Goal: Transaction & Acquisition: Obtain resource

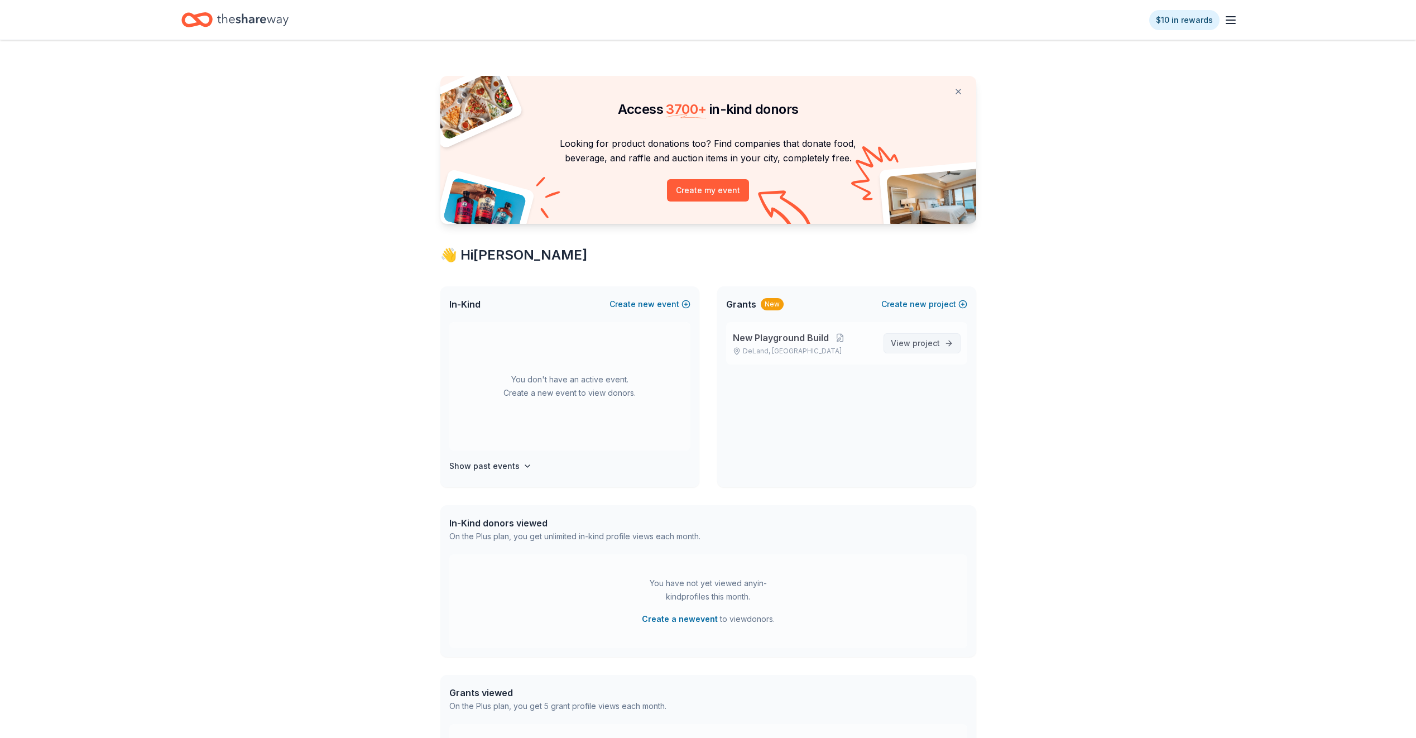
click at [938, 343] on span "project" at bounding box center [925, 342] width 27 height 9
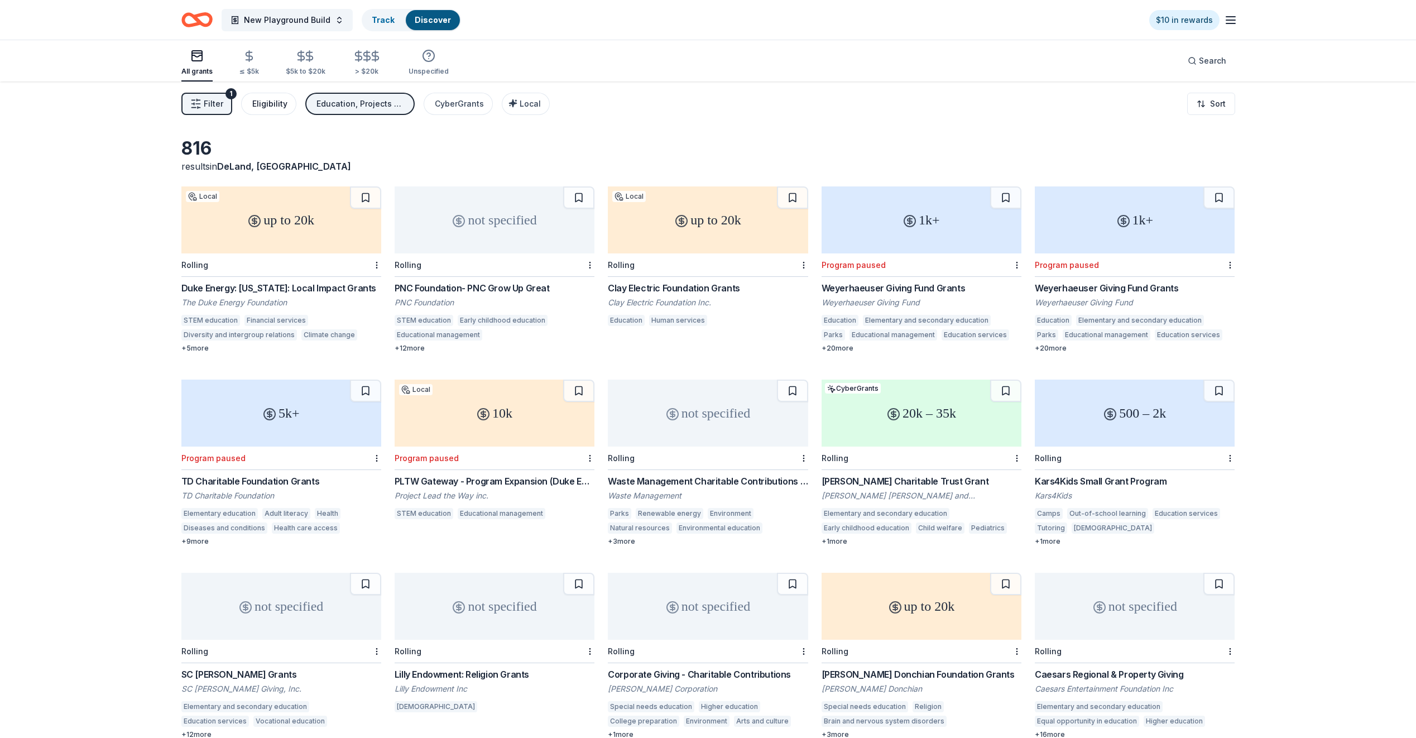
click at [278, 103] on div "Eligibility" at bounding box center [269, 103] width 35 height 13
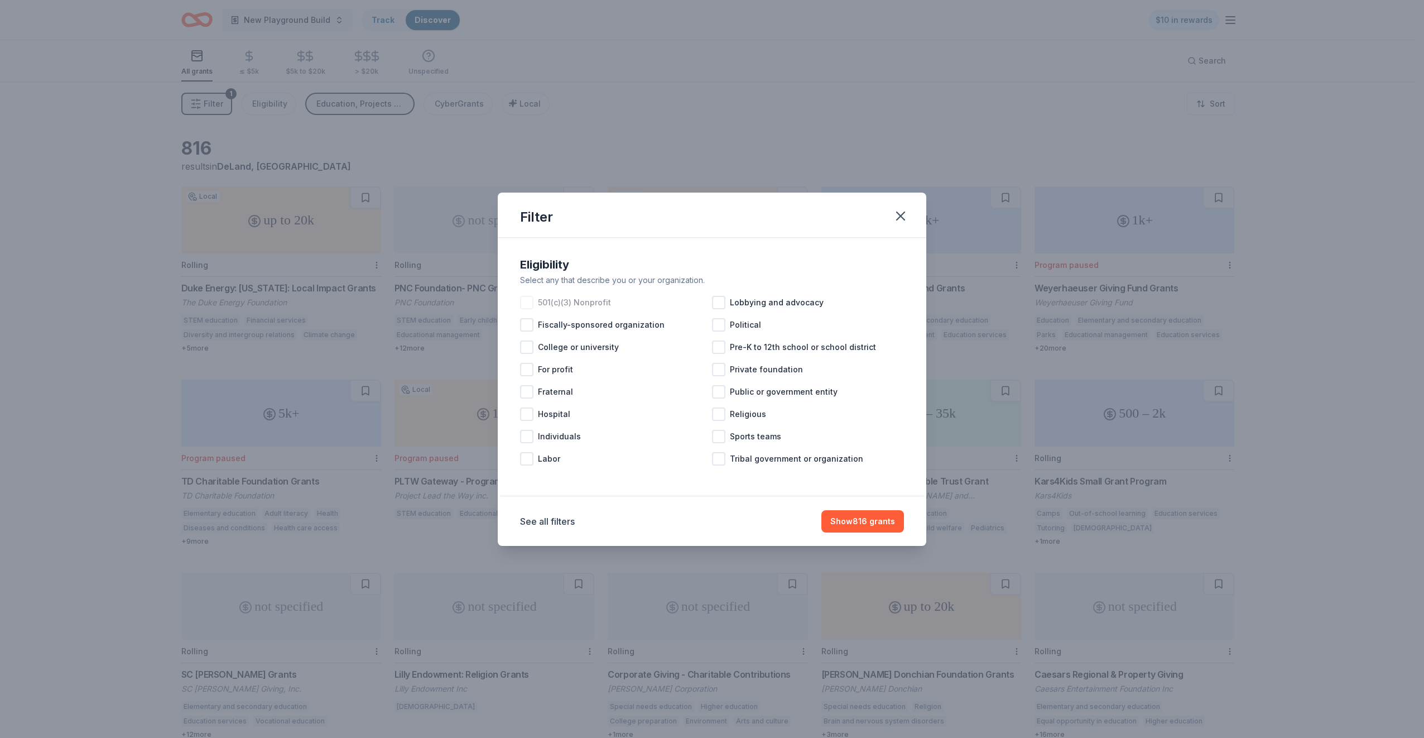
click at [530, 302] on div at bounding box center [526, 302] width 13 height 13
click at [719, 347] on div at bounding box center [718, 346] width 13 height 13
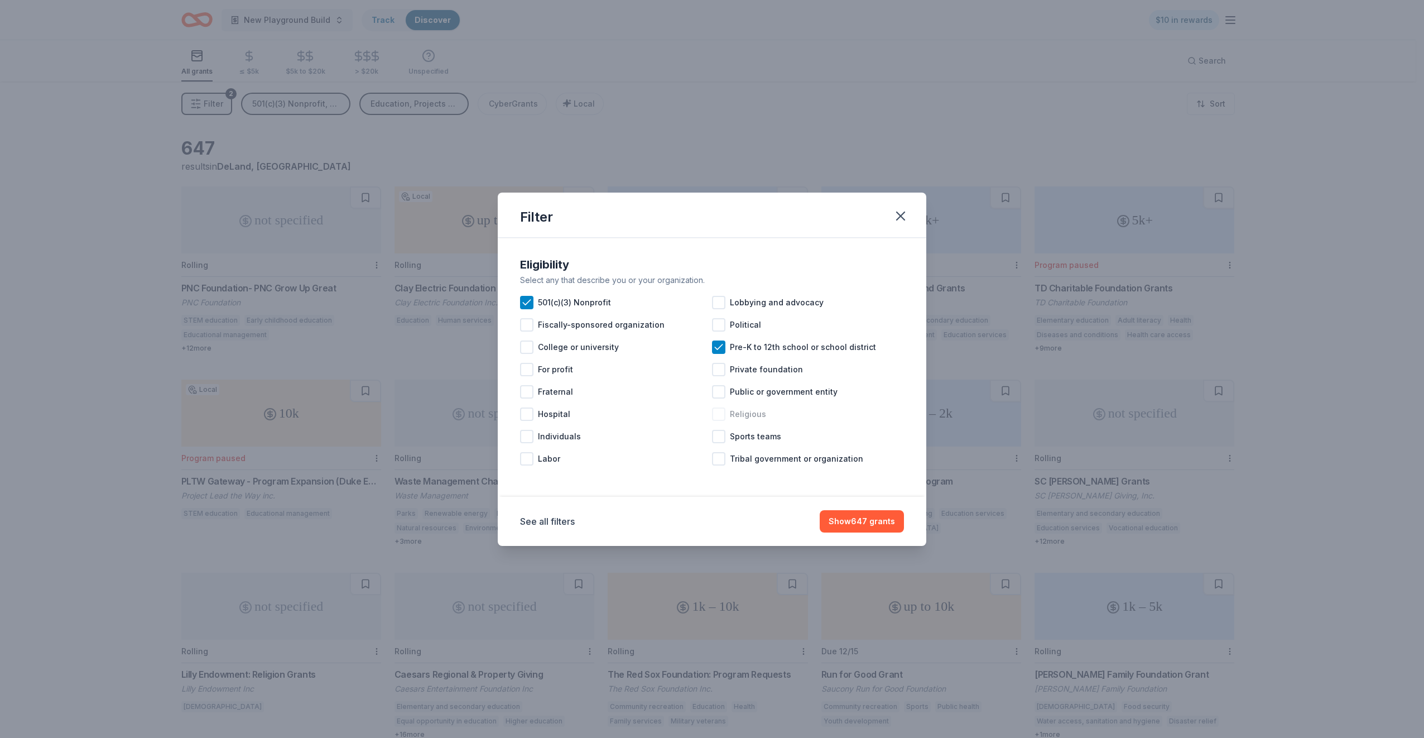
click at [725, 418] on div "Religious" at bounding box center [808, 414] width 192 height 22
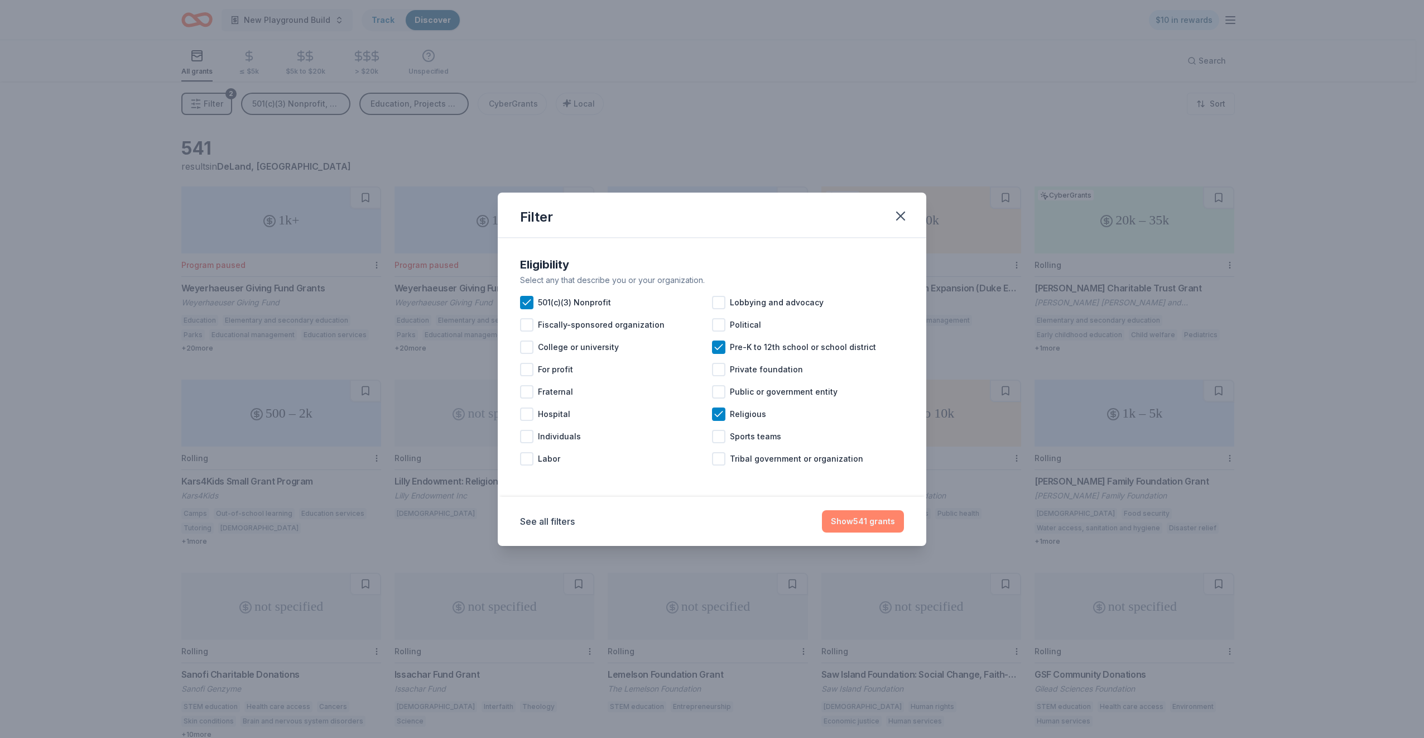
click at [873, 525] on button "Show 541 grants" at bounding box center [863, 521] width 82 height 22
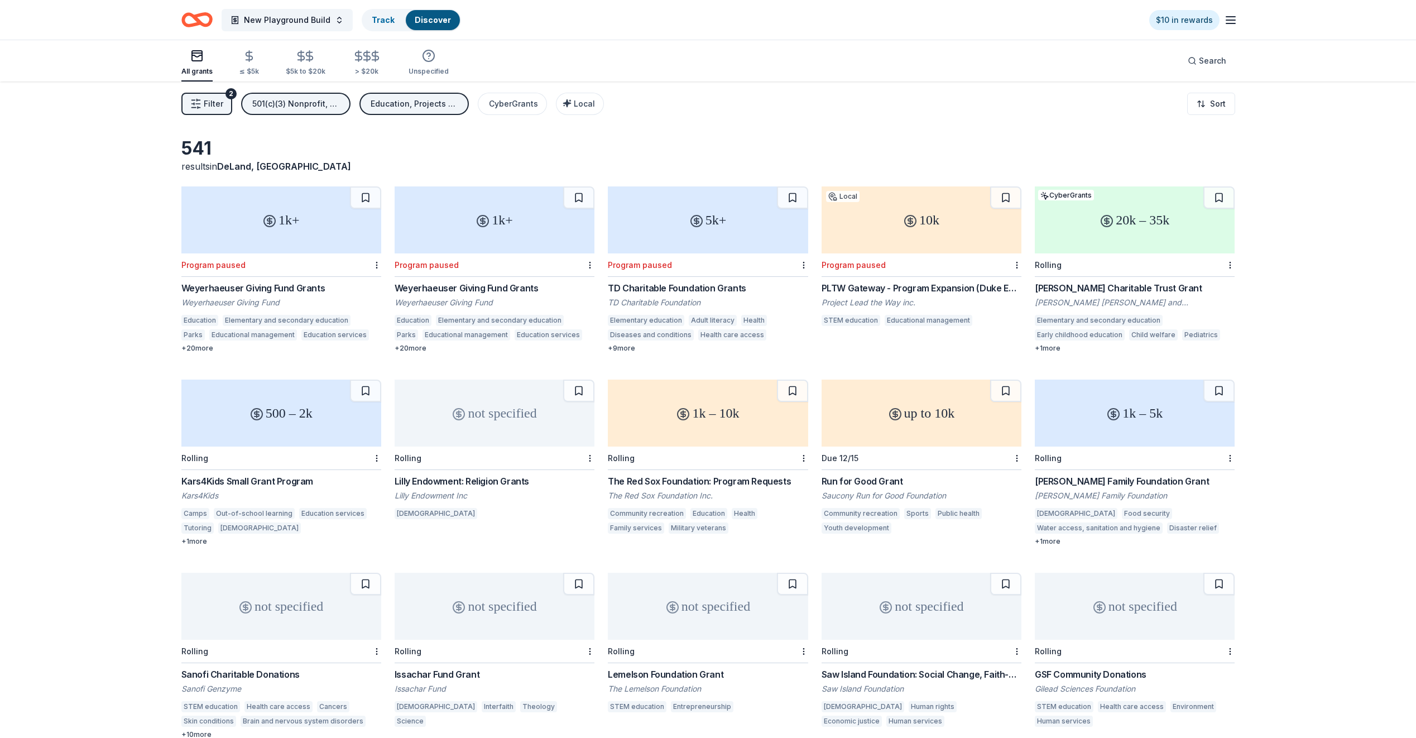
click at [194, 100] on line "button" at bounding box center [192, 100] width 3 height 0
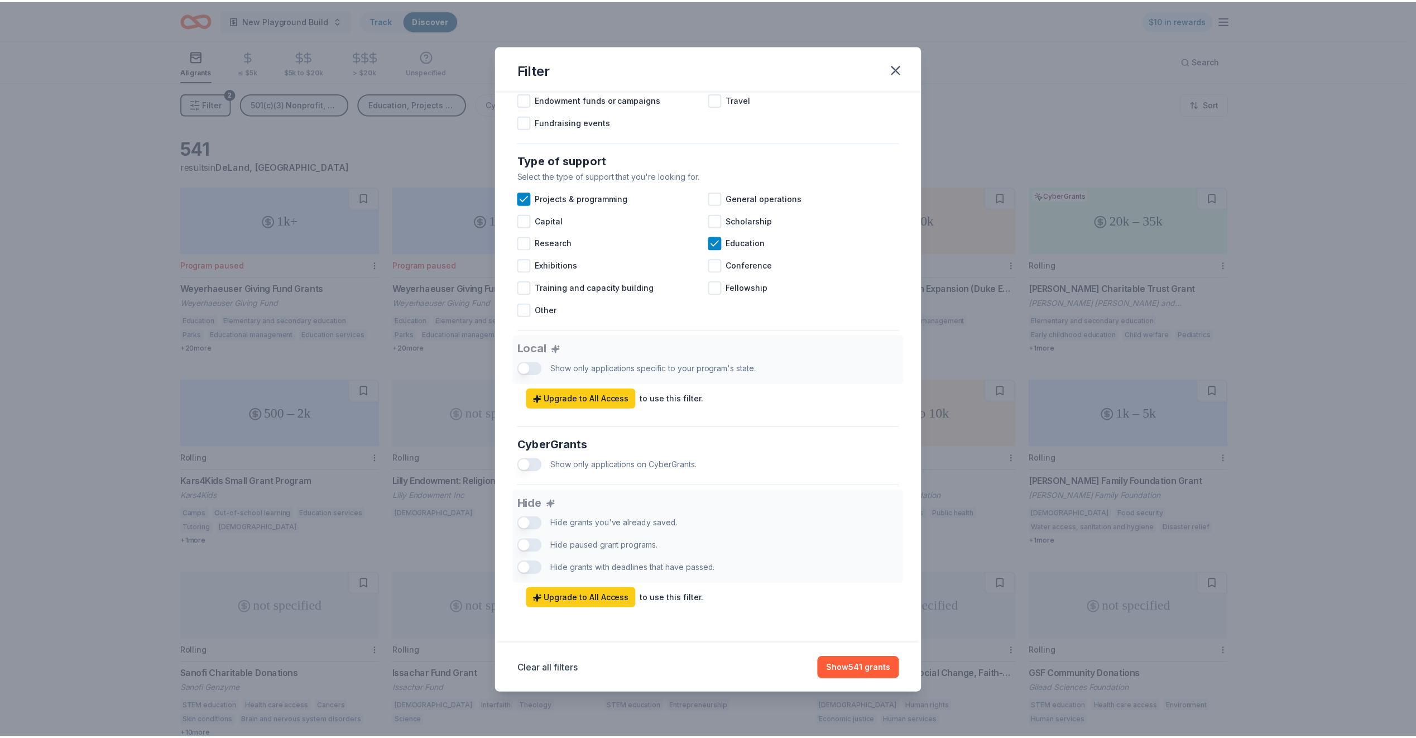
scroll to position [406, 0]
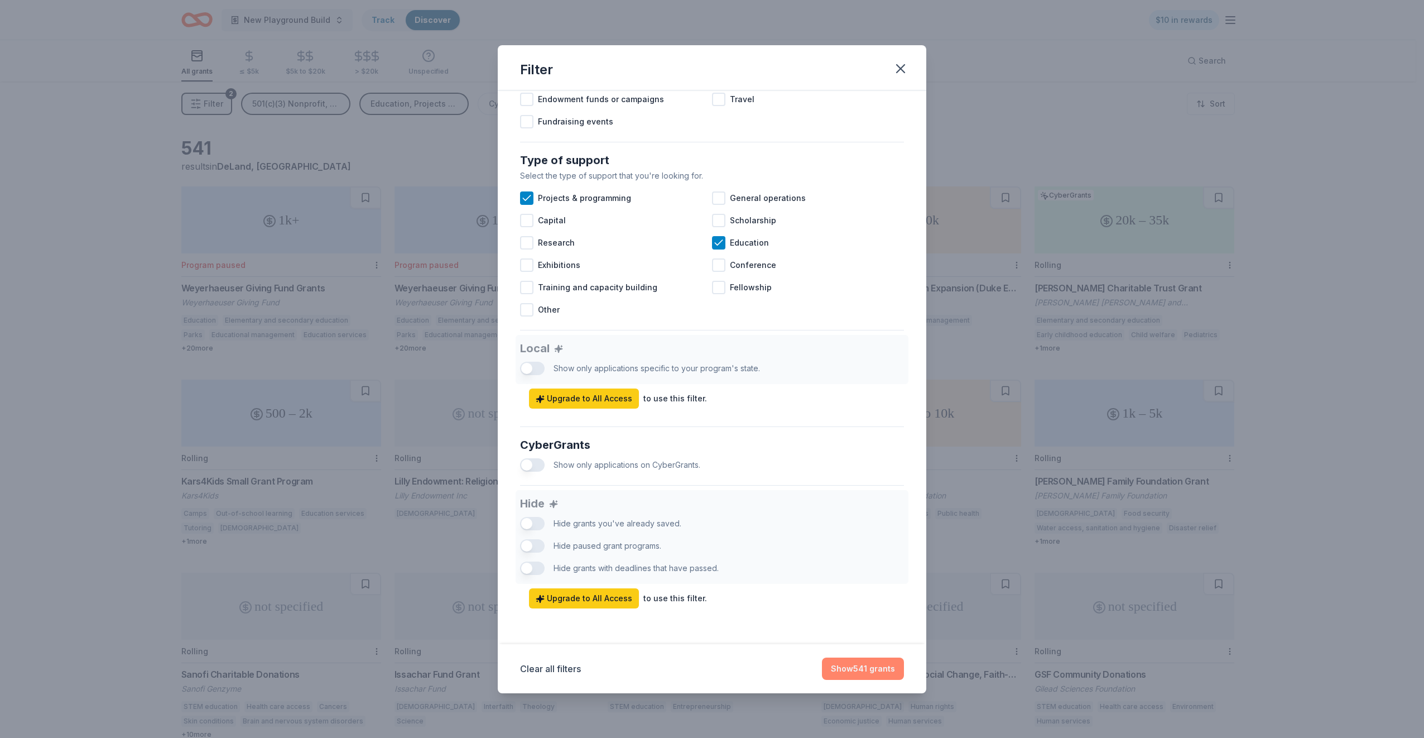
click at [847, 662] on button "Show 541 grants" at bounding box center [863, 668] width 82 height 22
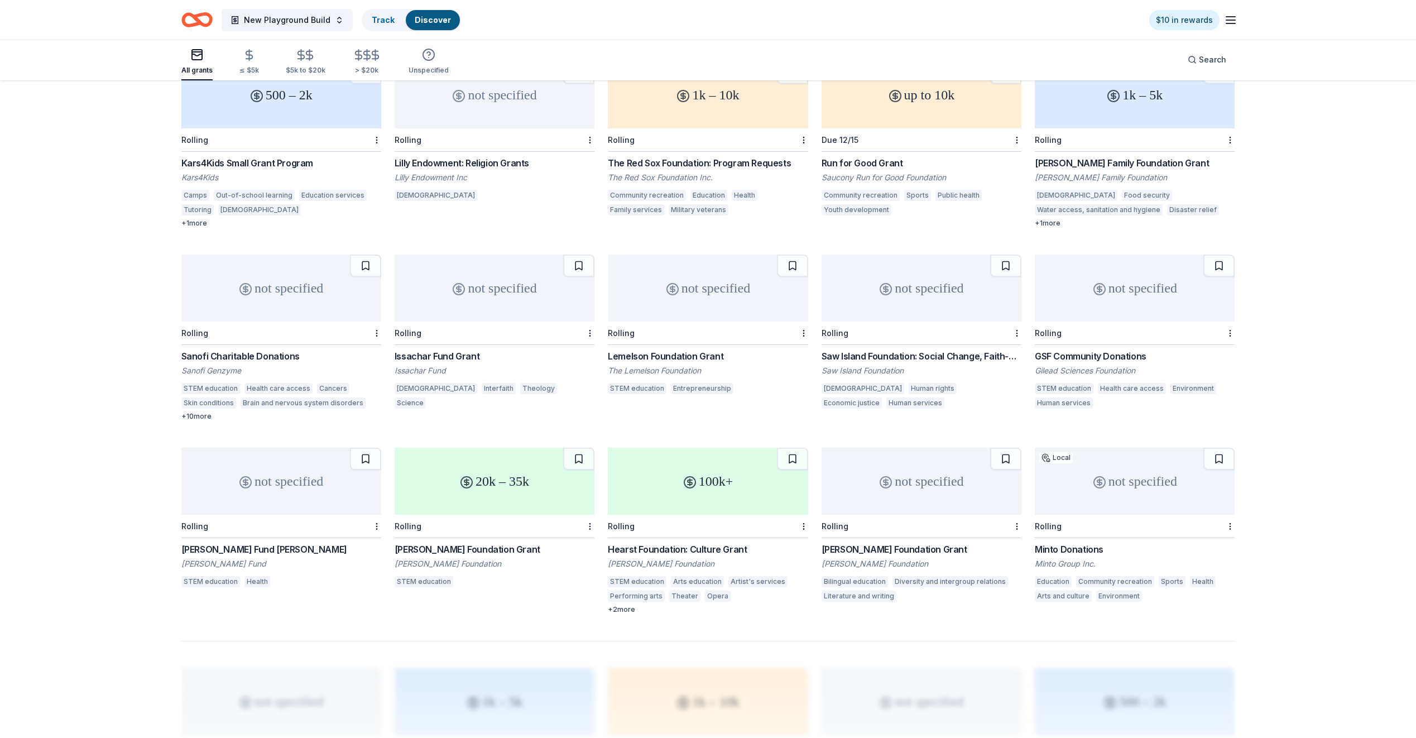
scroll to position [335, 0]
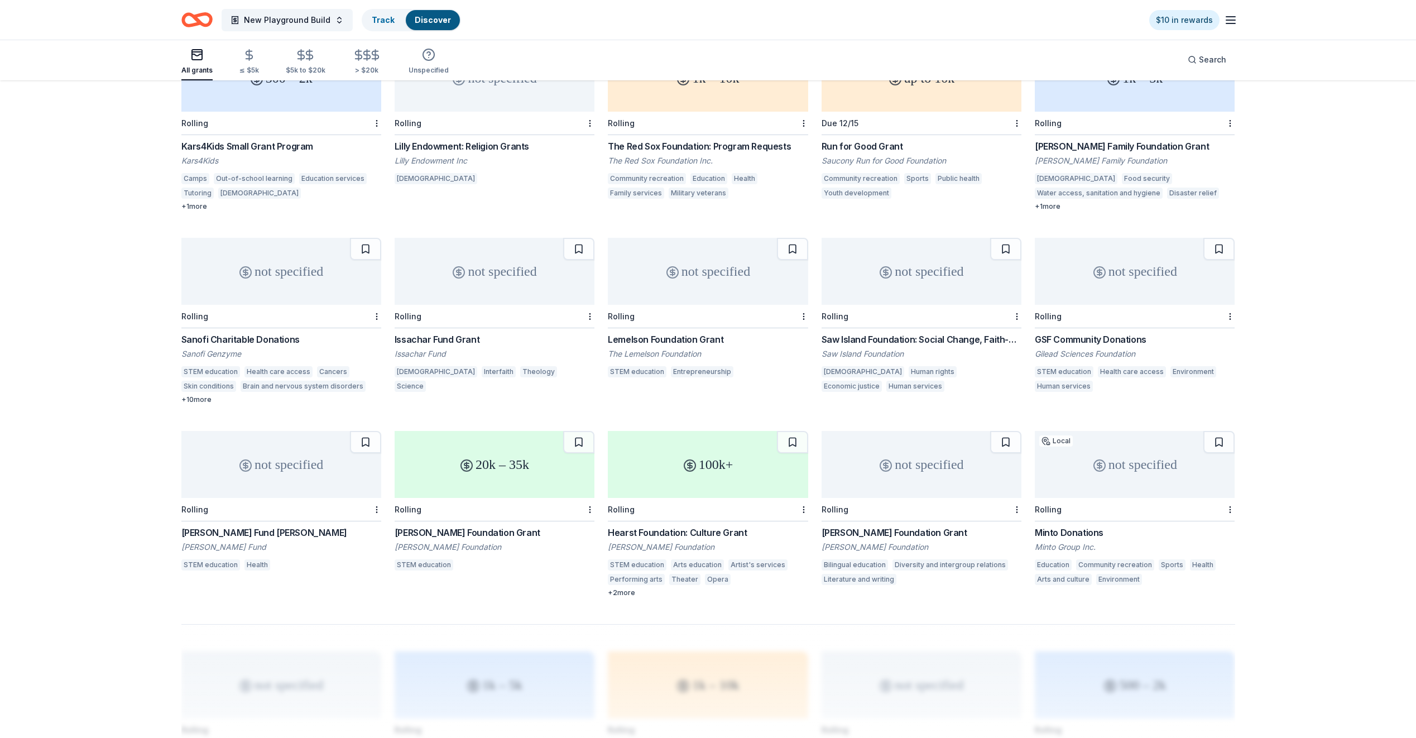
click at [483, 533] on div "[PERSON_NAME] Foundation Grant" at bounding box center [495, 532] width 200 height 13
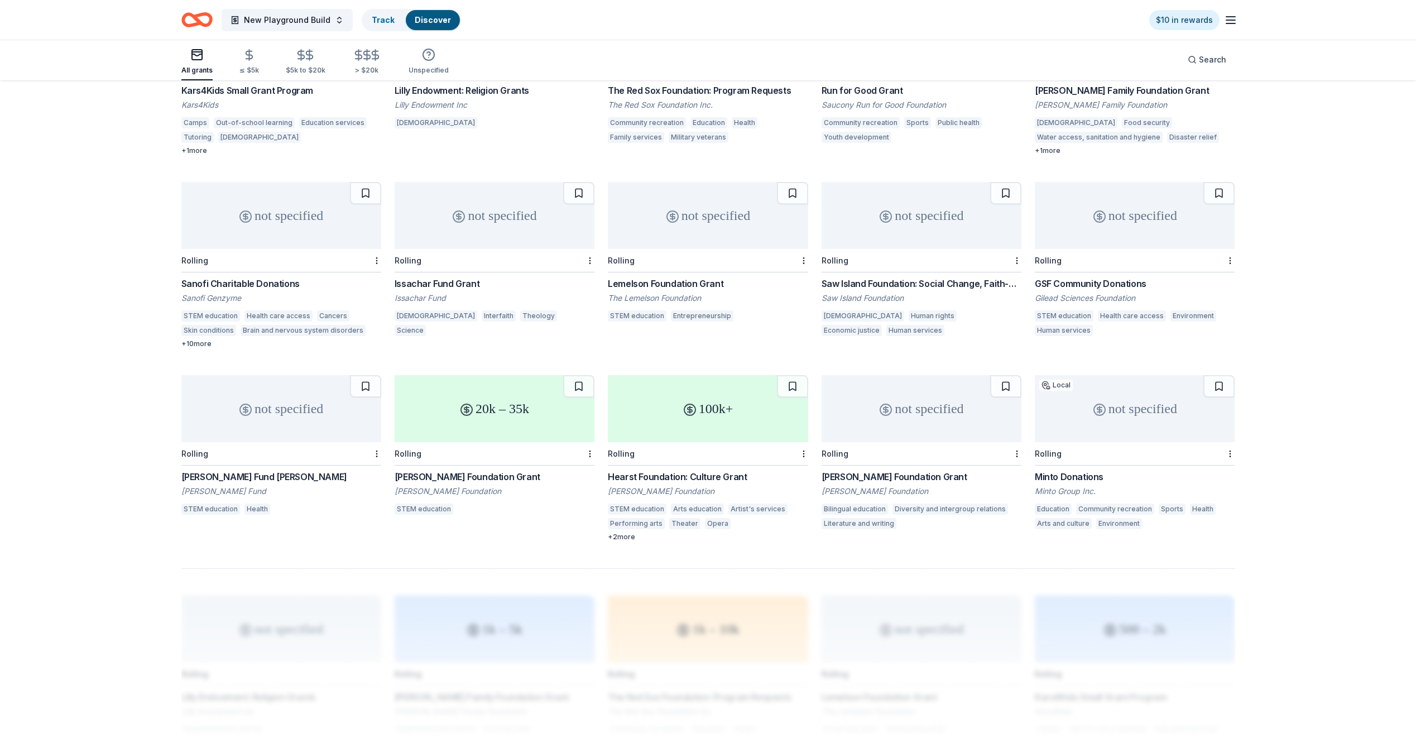
click at [657, 479] on div "Hearst Foundation: Culture Grant" at bounding box center [708, 476] width 200 height 13
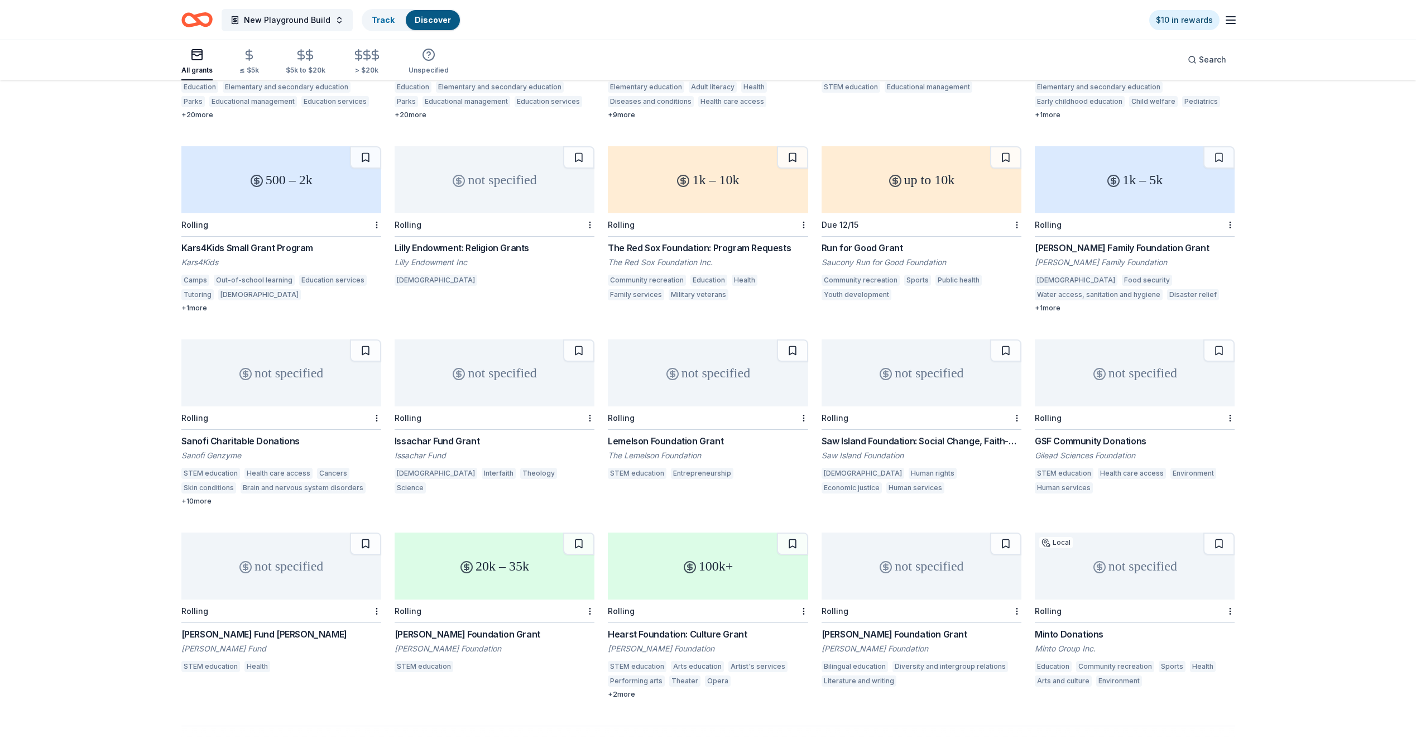
scroll to position [110, 0]
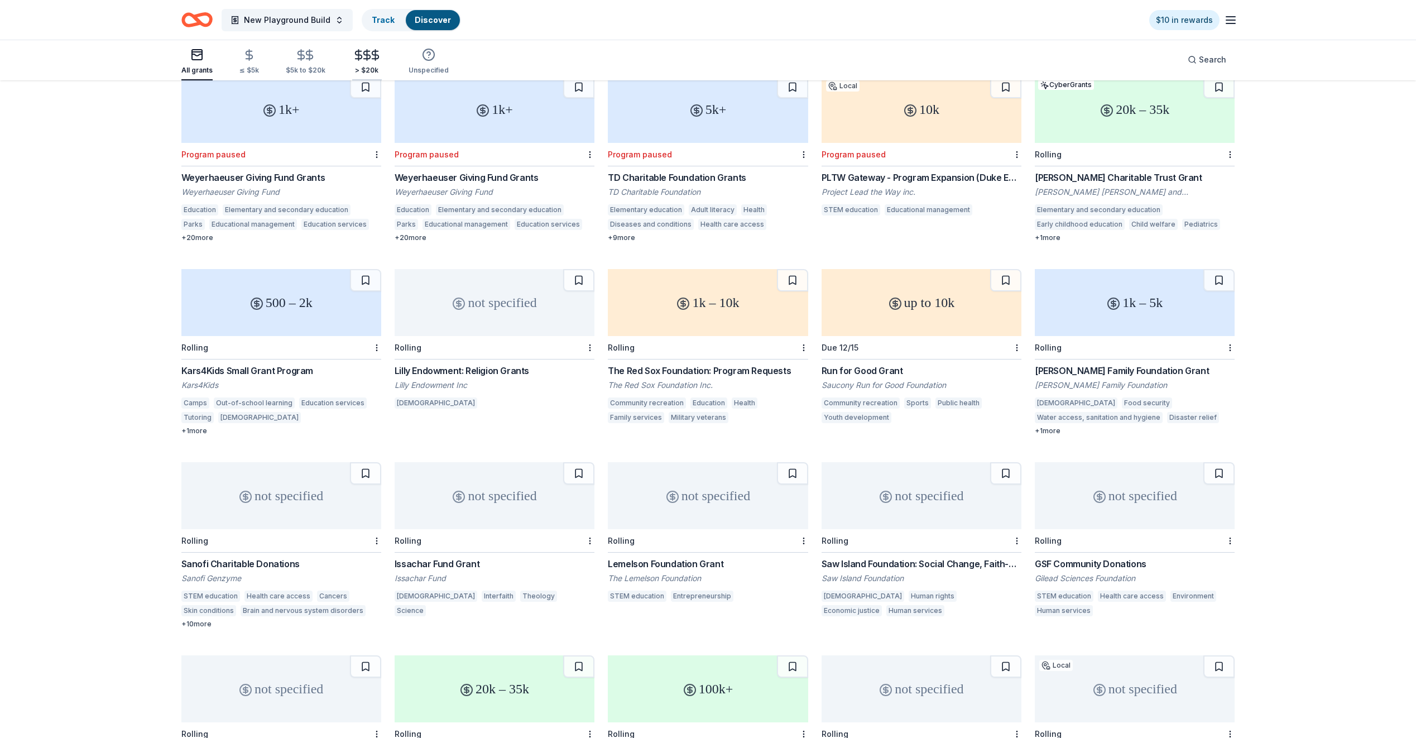
click at [360, 61] on icon "button" at bounding box center [366, 55] width 13 height 13
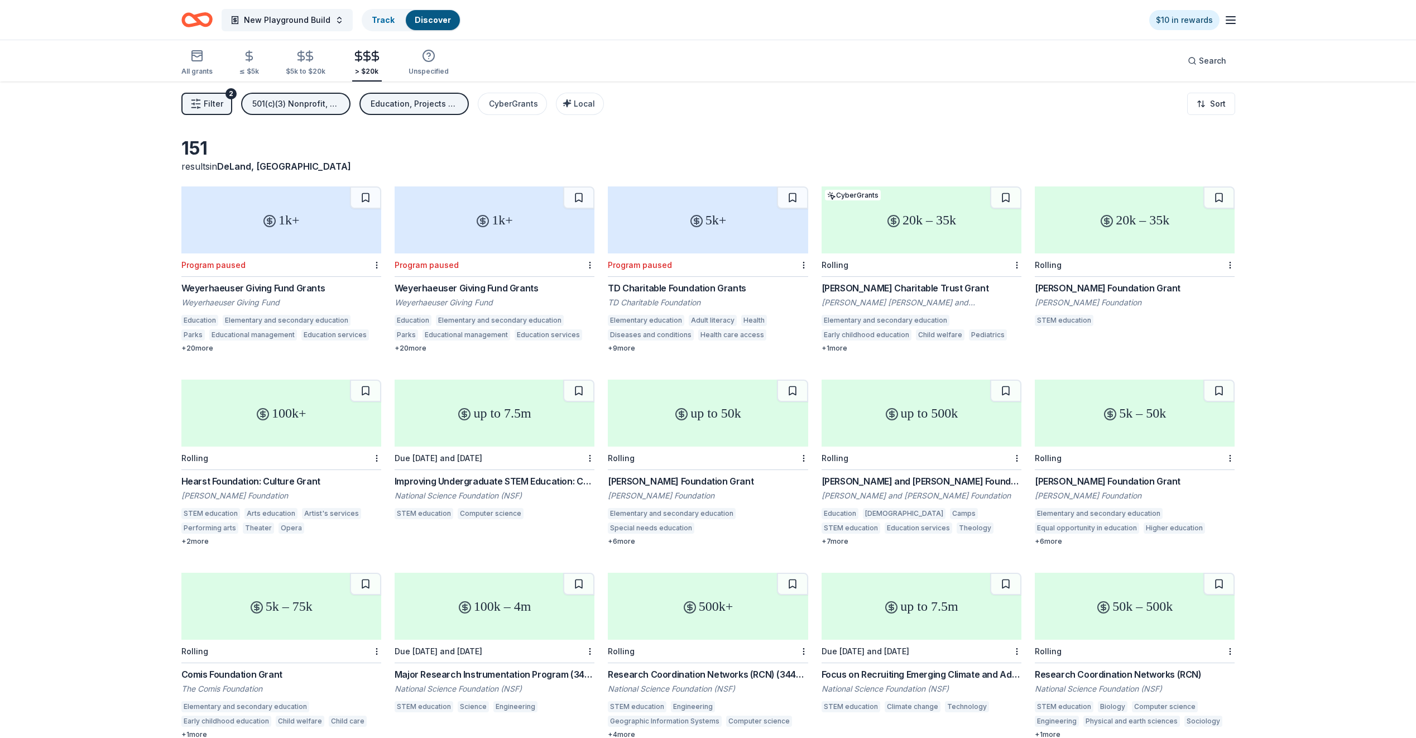
click at [1234, 15] on icon "button" at bounding box center [1230, 19] width 13 height 13
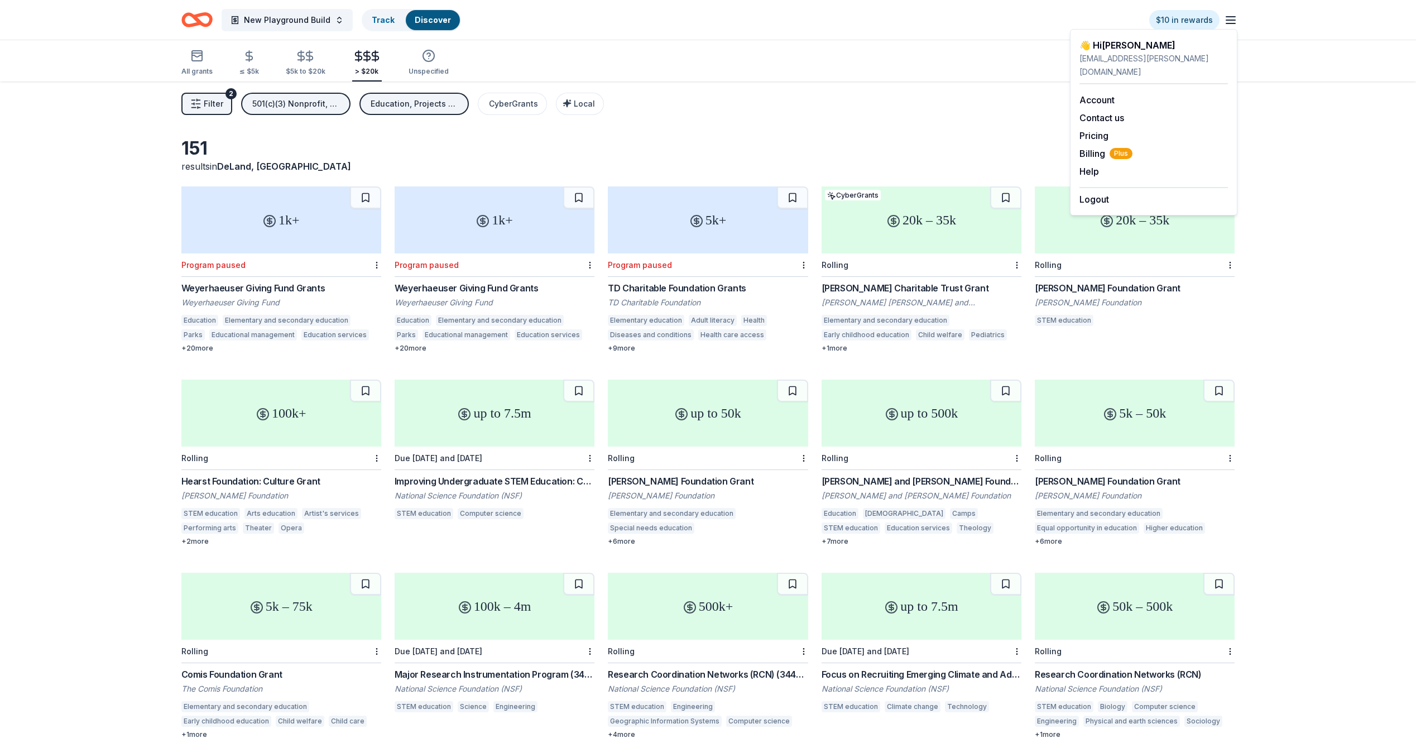
click at [1234, 15] on icon "button" at bounding box center [1230, 19] width 13 height 13
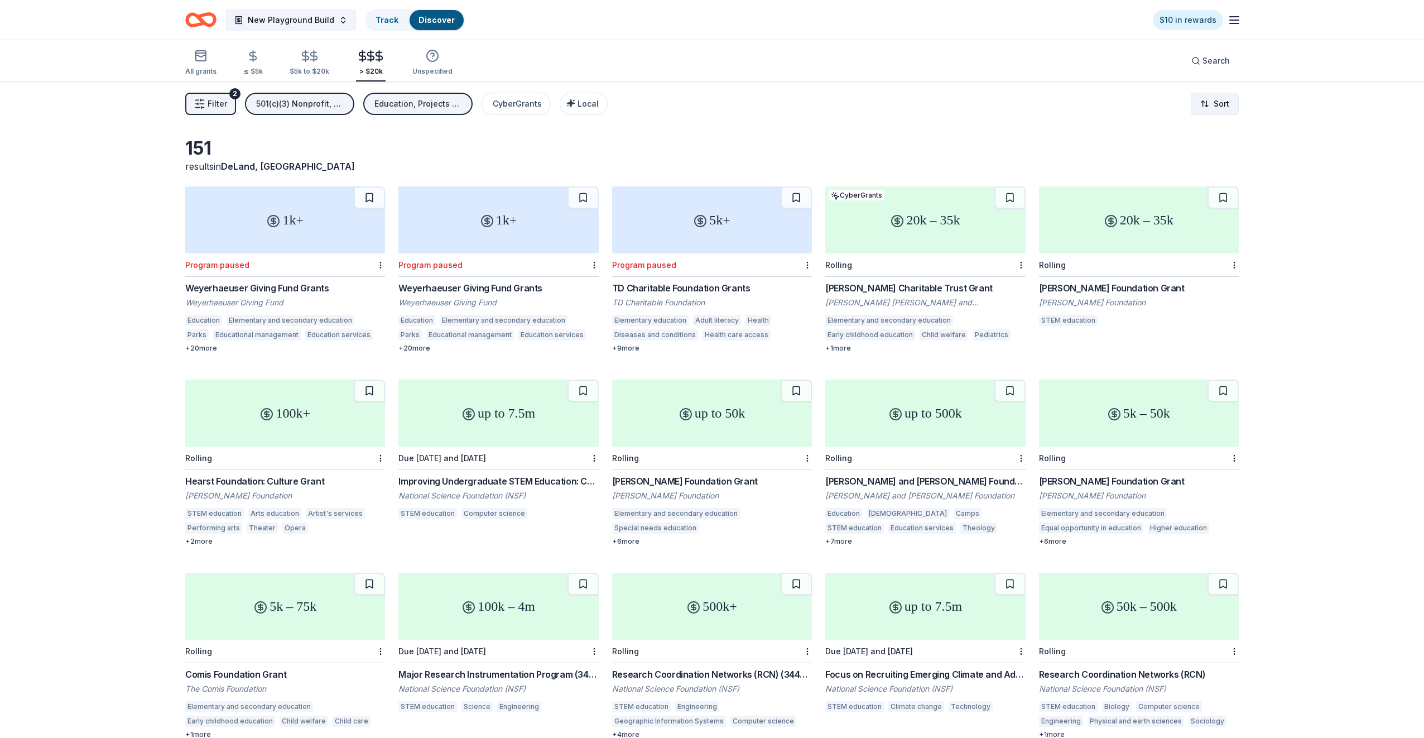
click at [1228, 102] on html "New Playground Build Track Discover $10 in rewards All grants ≤ $5k $5k to $20k…" at bounding box center [712, 369] width 1424 height 738
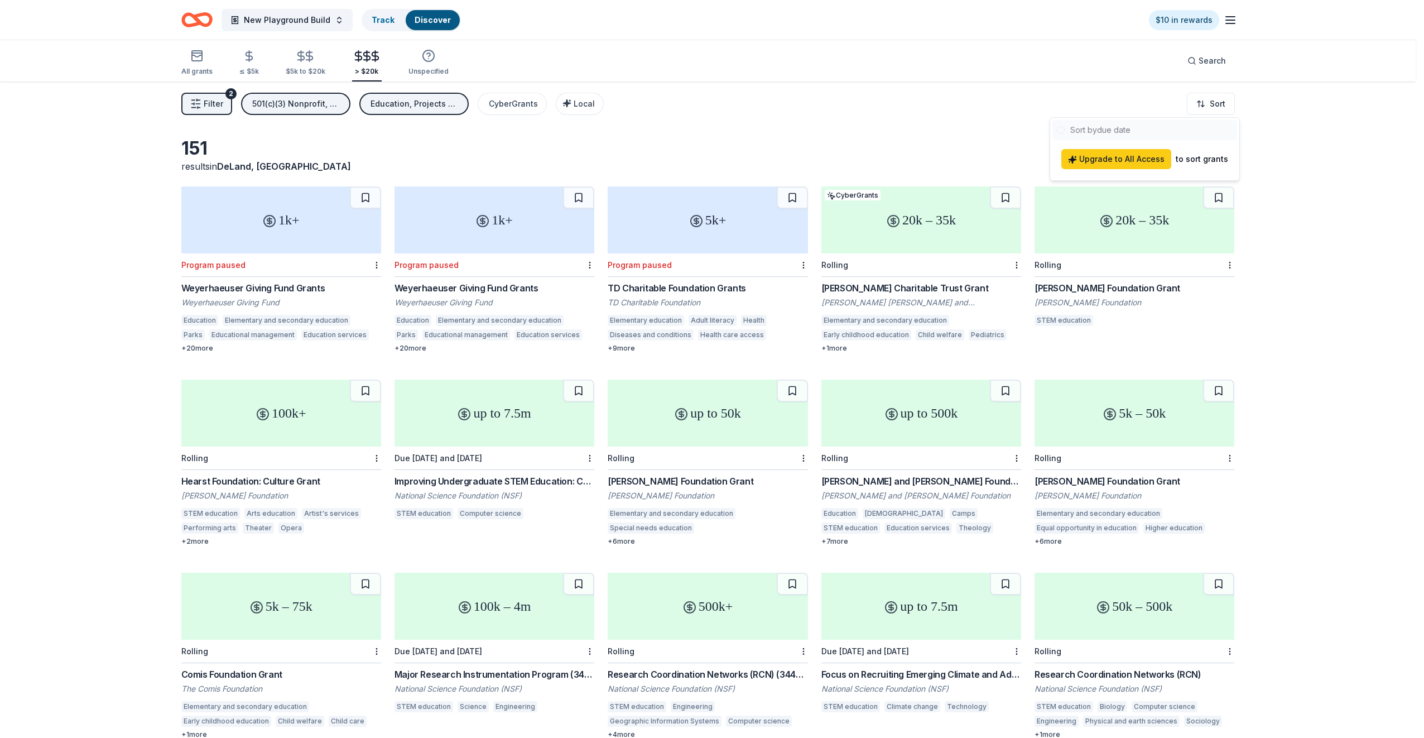
click at [1010, 106] on html "New Playground Build Track Discover $10 in rewards All grants ≤ $5k $5k to $20k…" at bounding box center [712, 369] width 1424 height 738
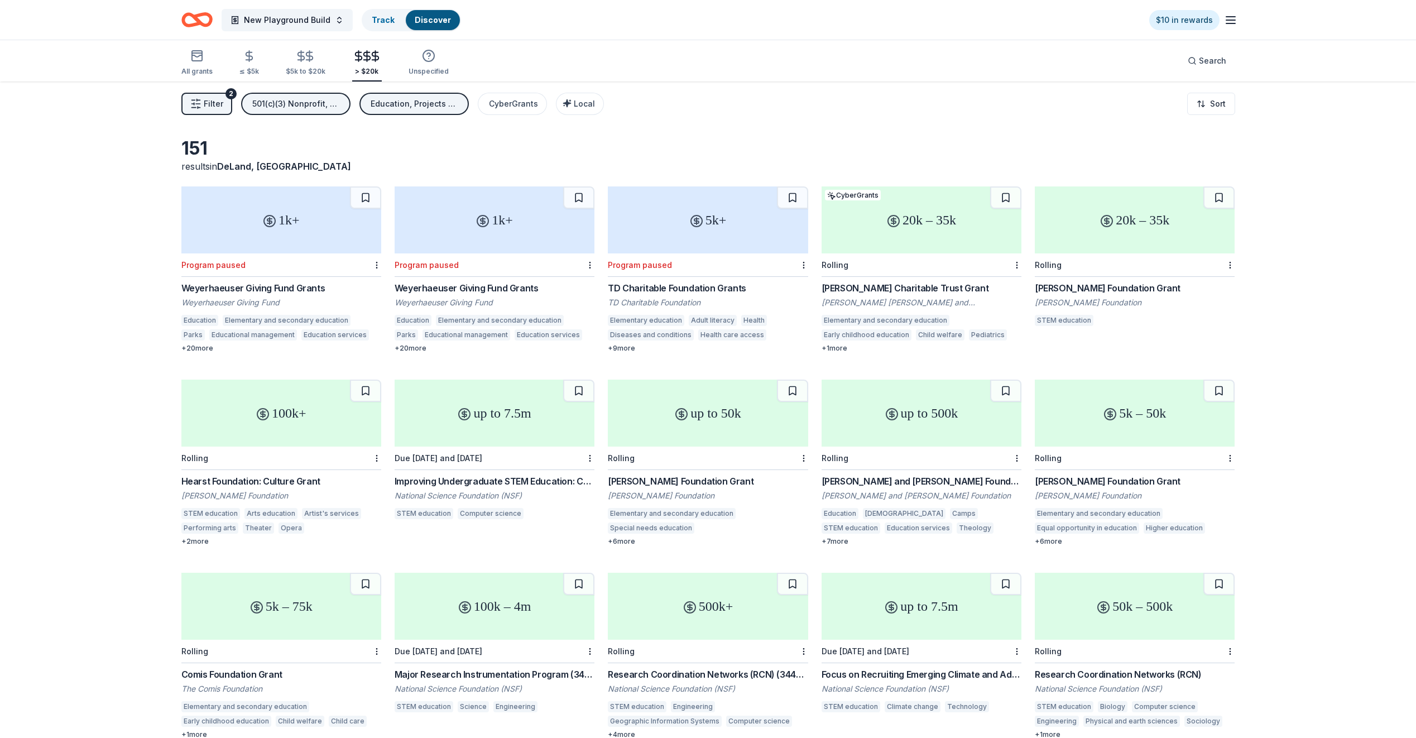
click at [841, 281] on div "[PERSON_NAME] Charitable Trust Grant" at bounding box center [921, 287] width 200 height 13
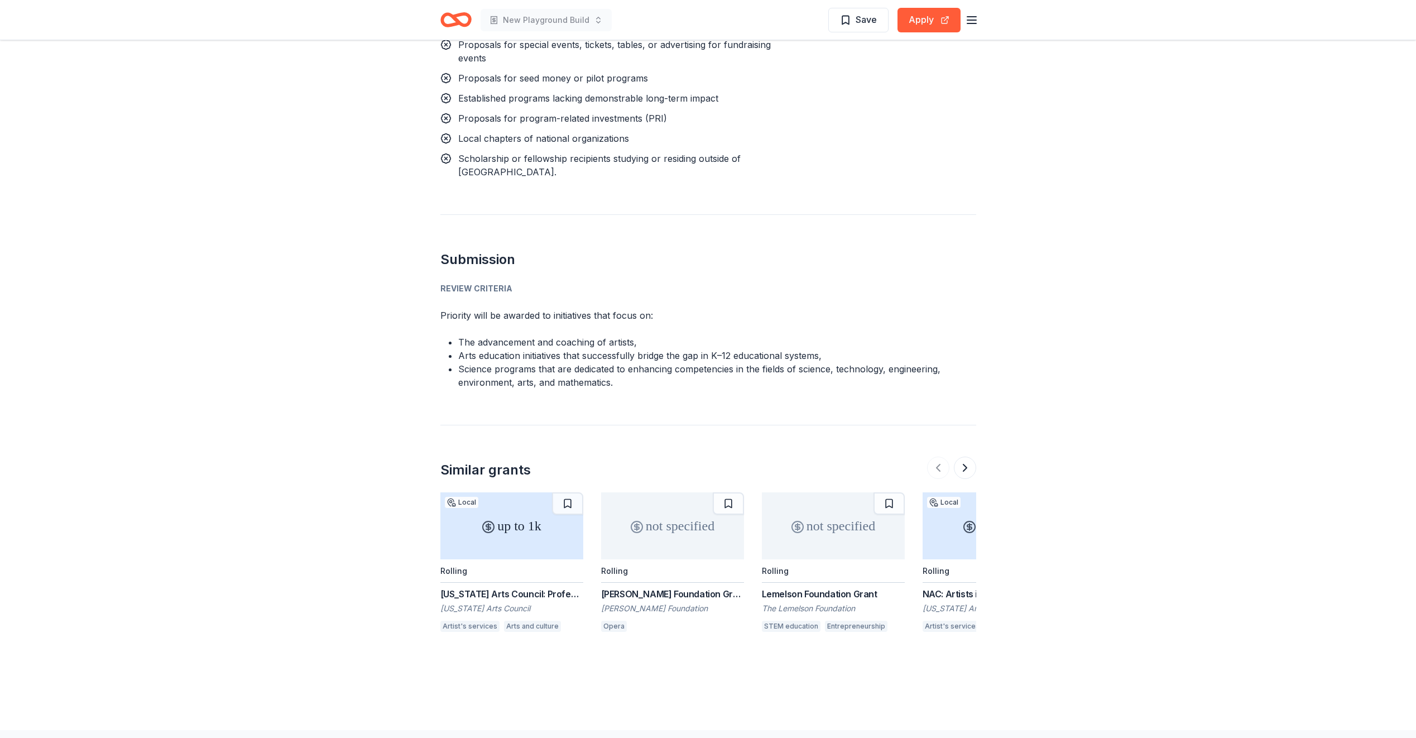
scroll to position [1329, 0]
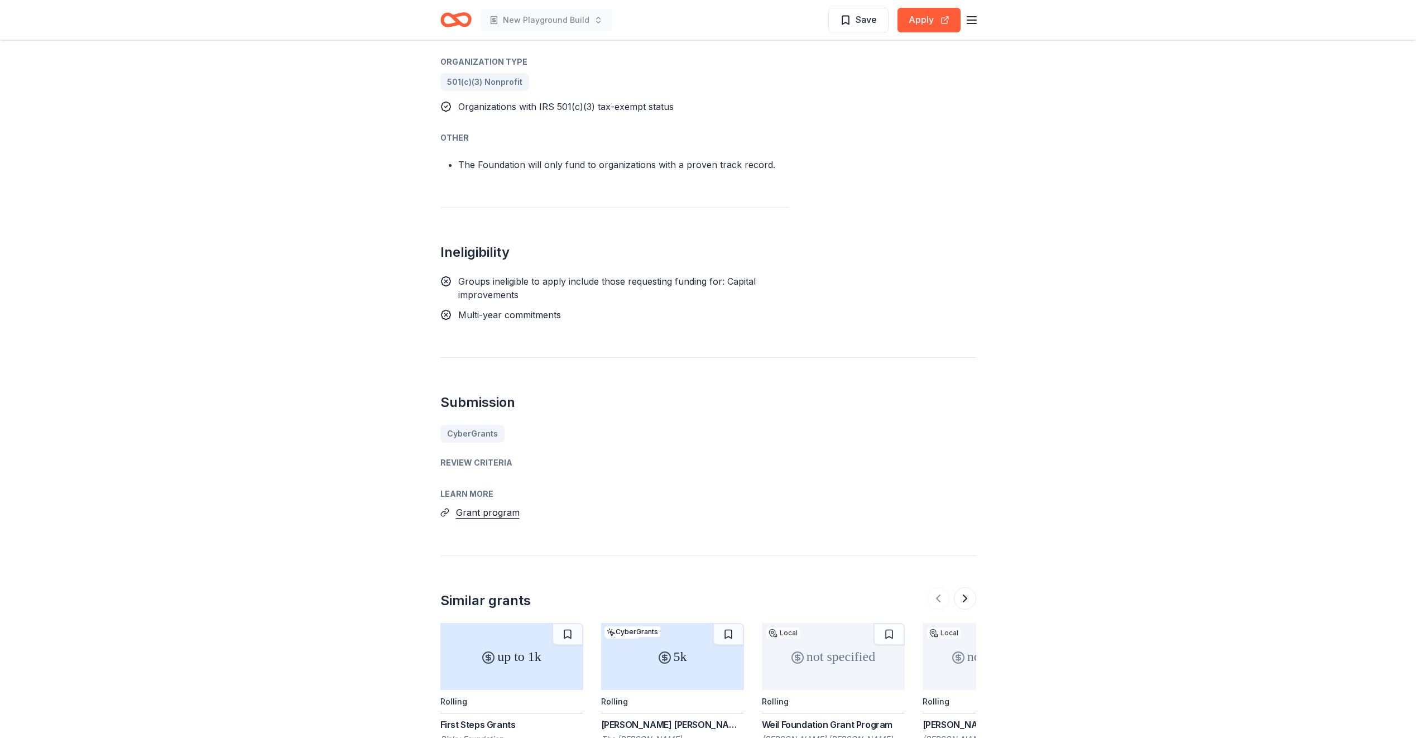
scroll to position [593, 0]
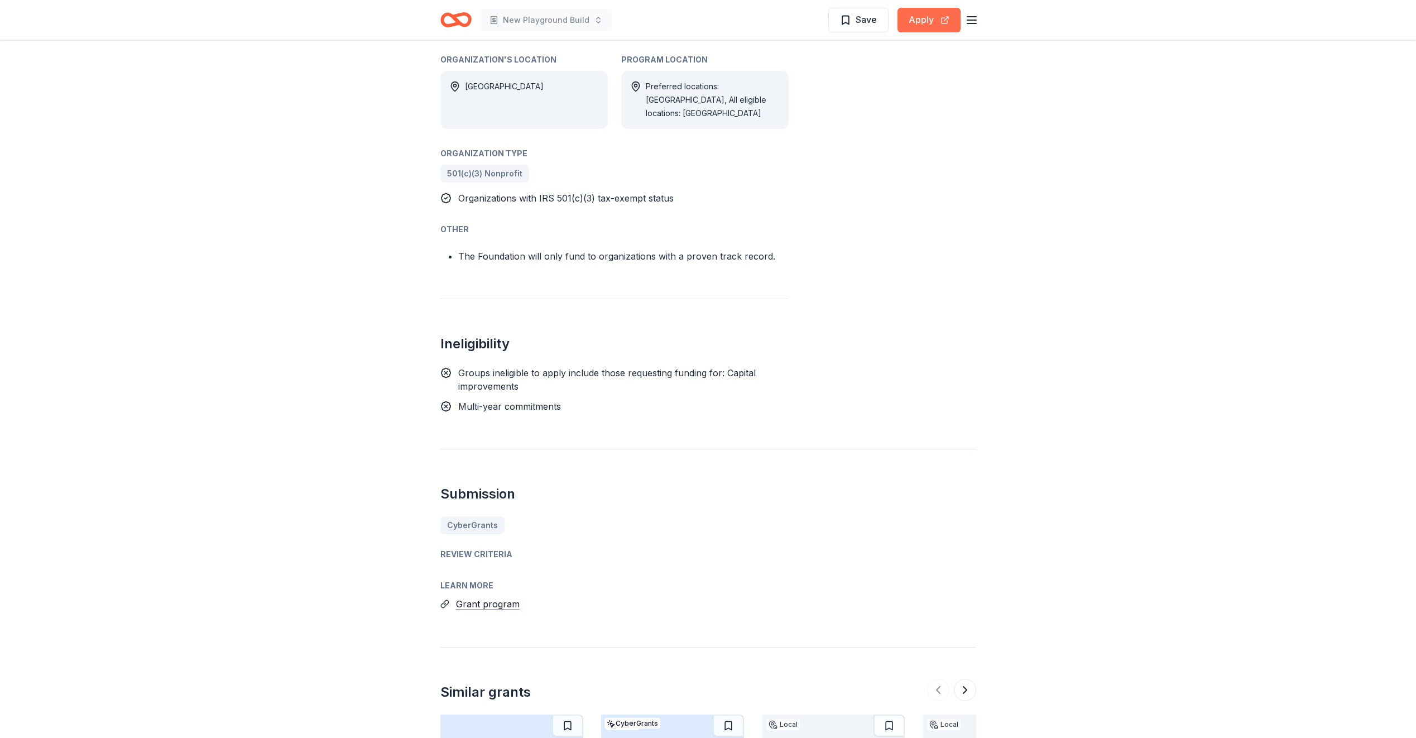
click at [950, 16] on button "Apply" at bounding box center [928, 20] width 63 height 25
